Goal: Information Seeking & Learning: Learn about a topic

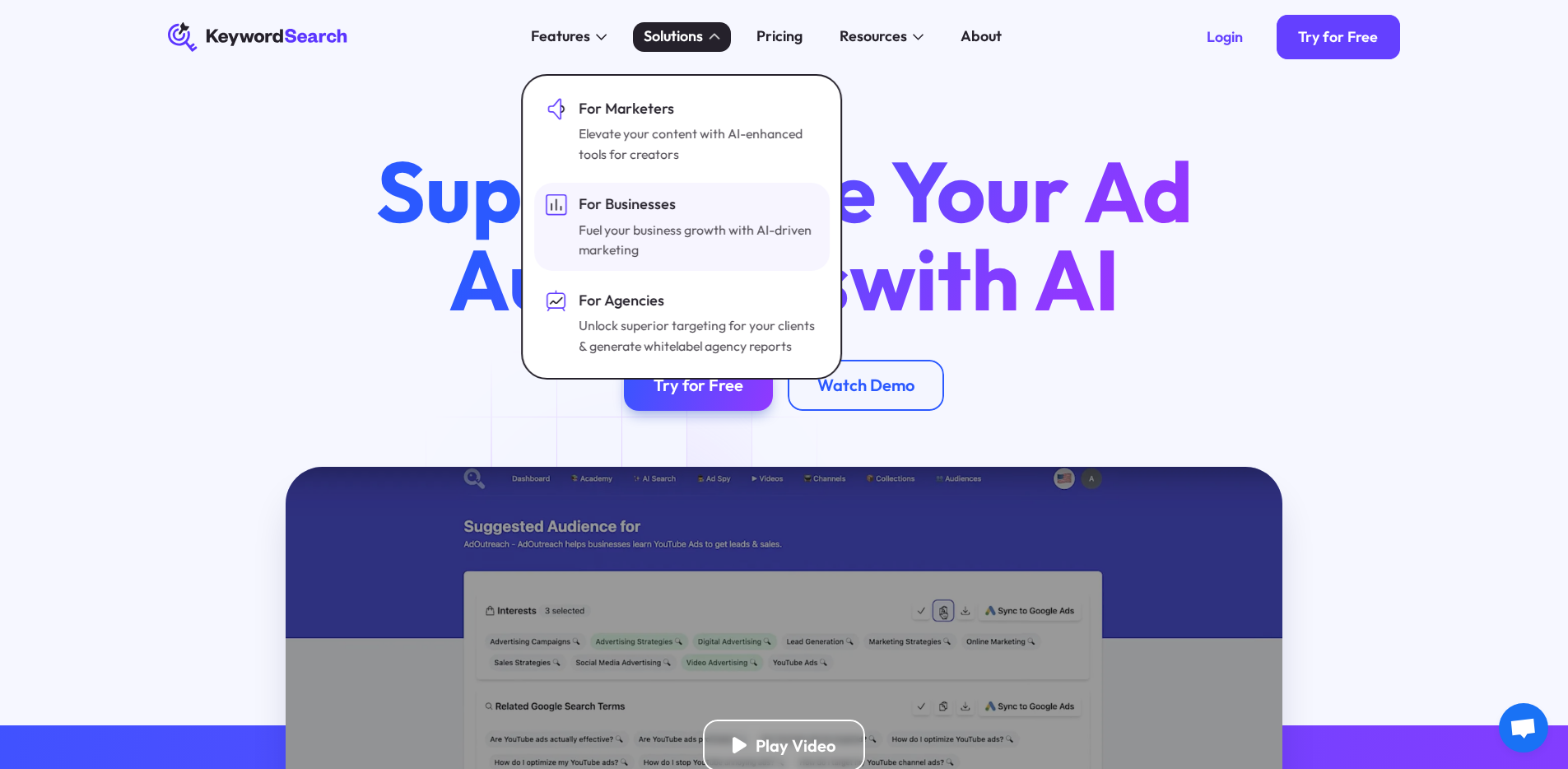
click at [650, 224] on div "Fuel your business growth with AI-driven marketing" at bounding box center [697, 239] width 237 height 40
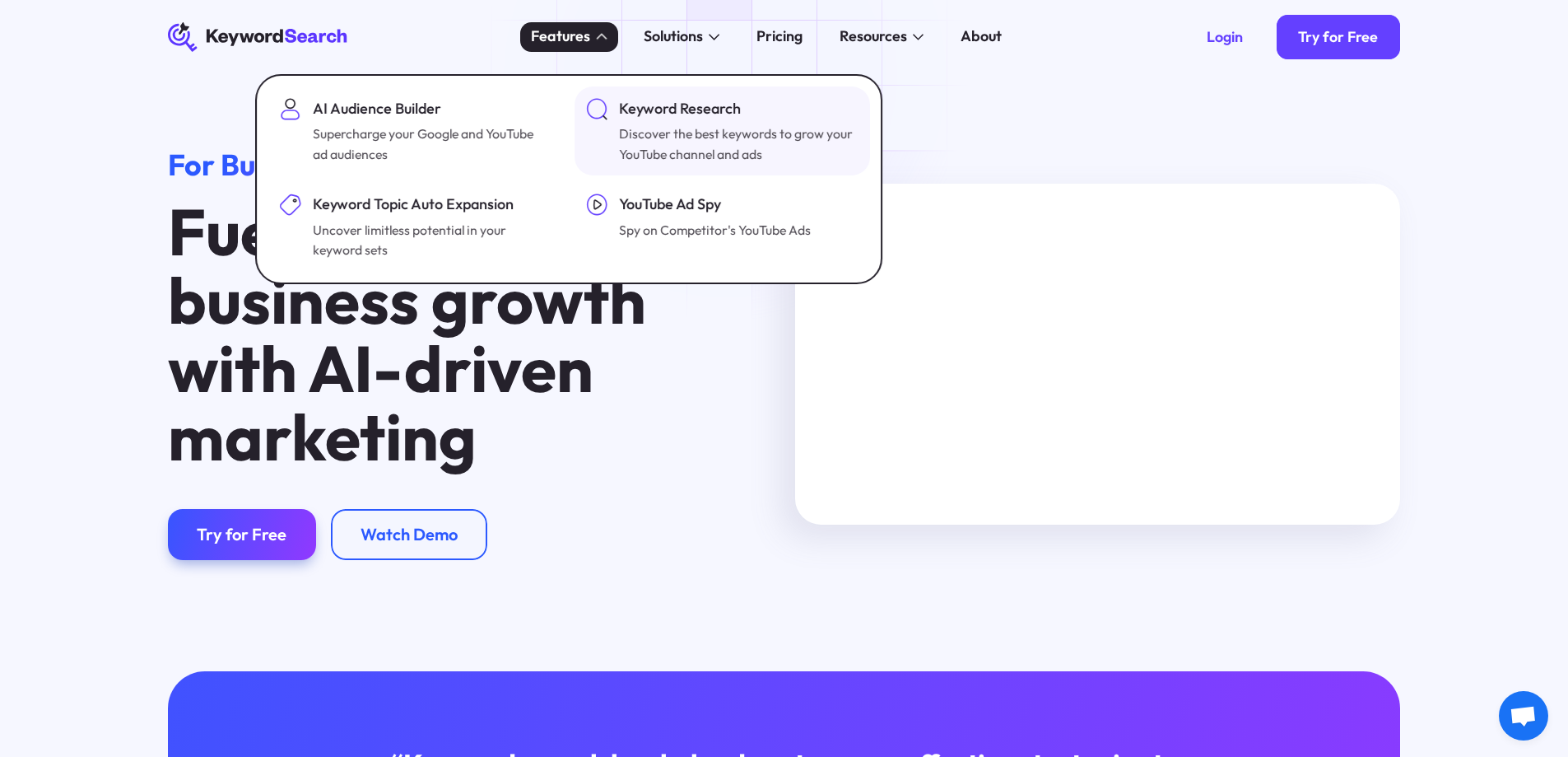
click at [658, 112] on div "Keyword Research" at bounding box center [738, 109] width 237 height 22
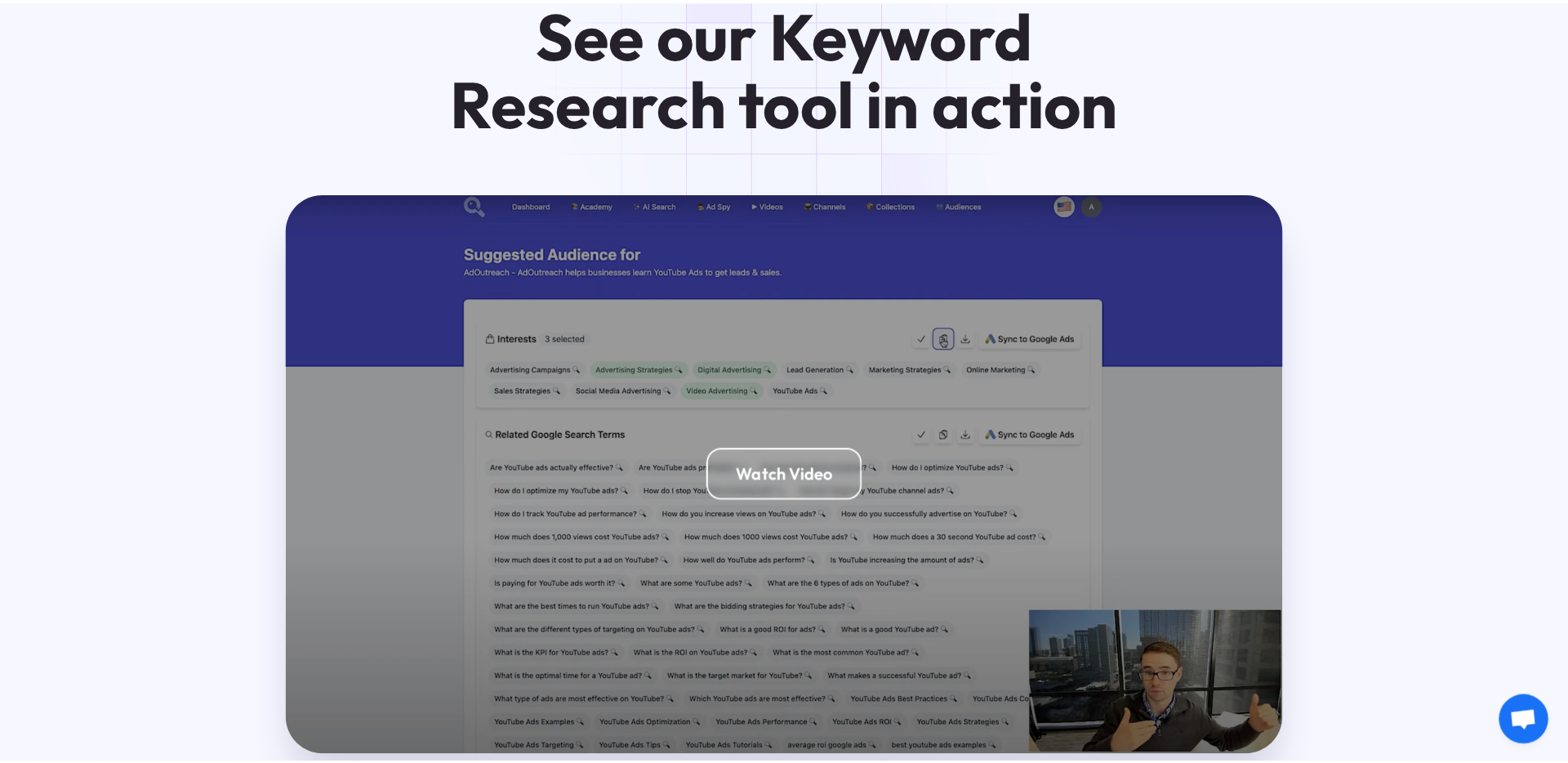
scroll to position [3437, 0]
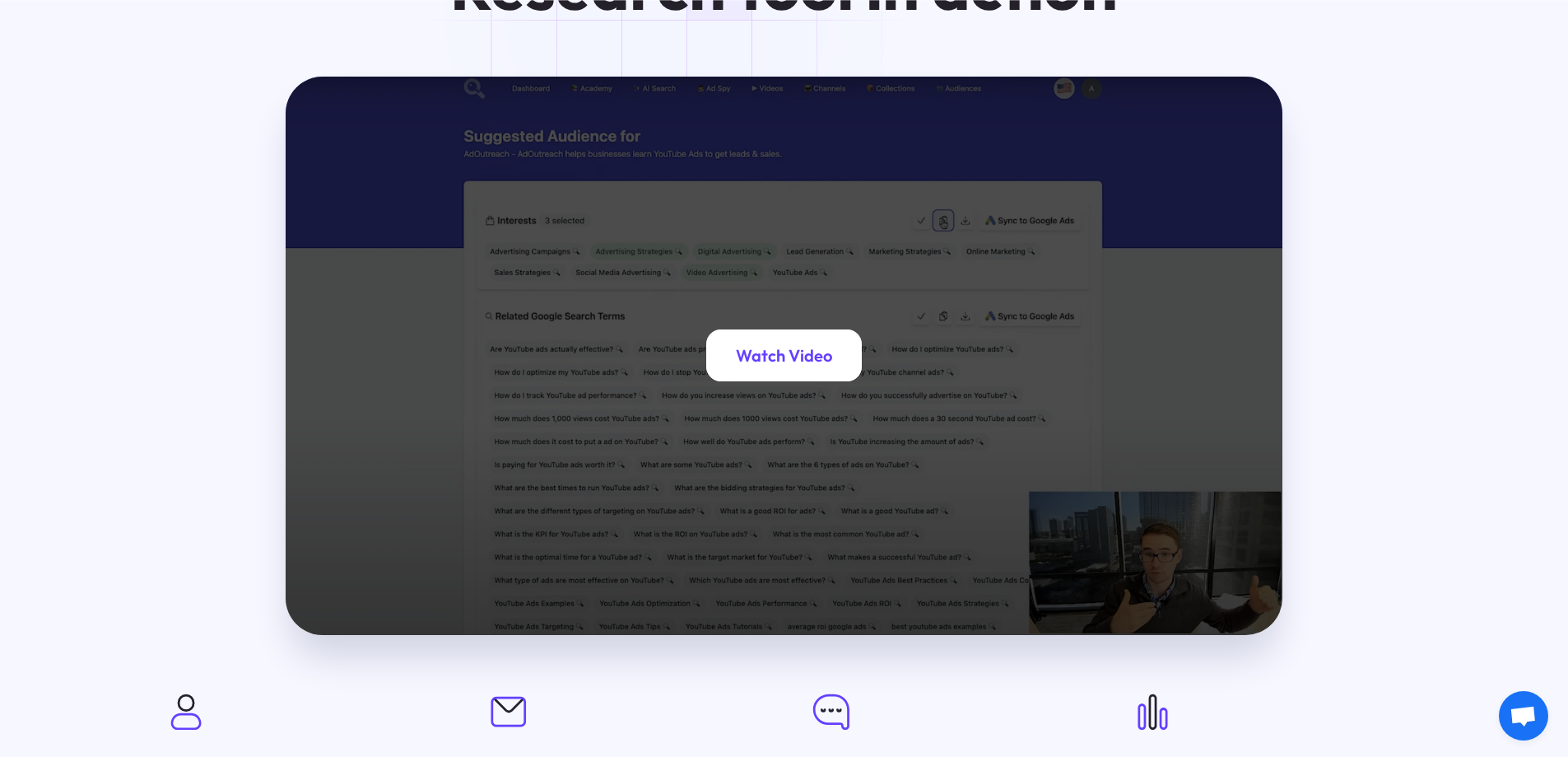
click at [770, 329] on div "Watch Video" at bounding box center [784, 355] width 156 height 52
